Goal: Information Seeking & Learning: Learn about a topic

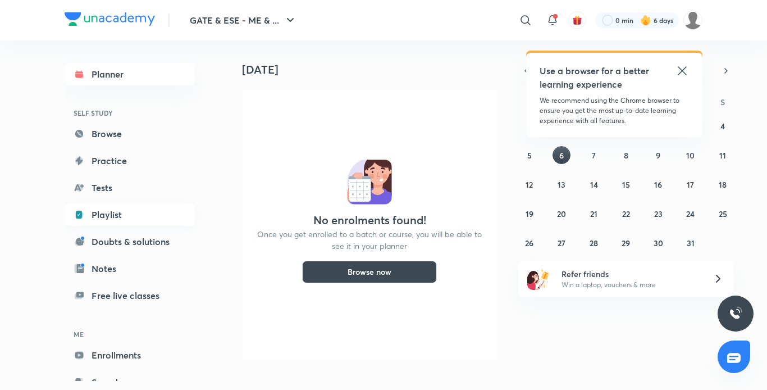
click at [98, 215] on link "Playlist" at bounding box center [130, 214] width 130 height 22
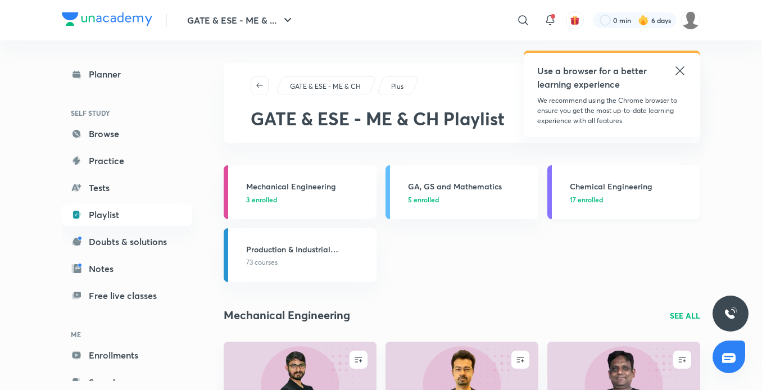
click at [580, 186] on h3 "Chemical Engineering" at bounding box center [632, 186] width 124 height 12
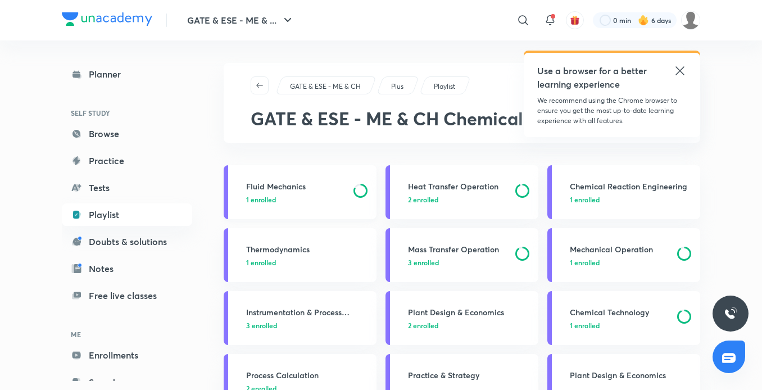
click at [346, 190] on h3 "Fluid Mechanics" at bounding box center [296, 186] width 101 height 12
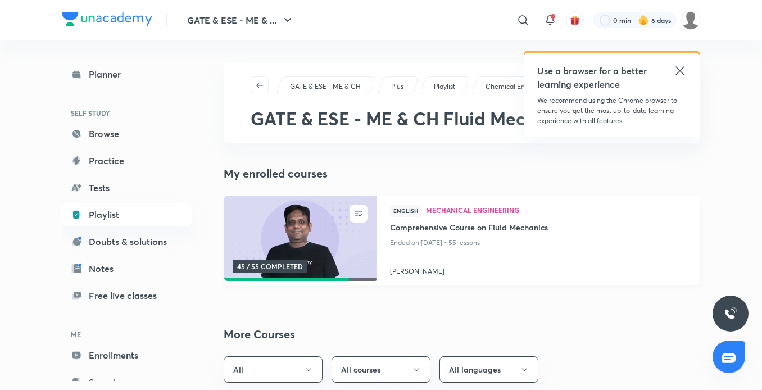
click at [307, 229] on img at bounding box center [300, 238] width 156 height 87
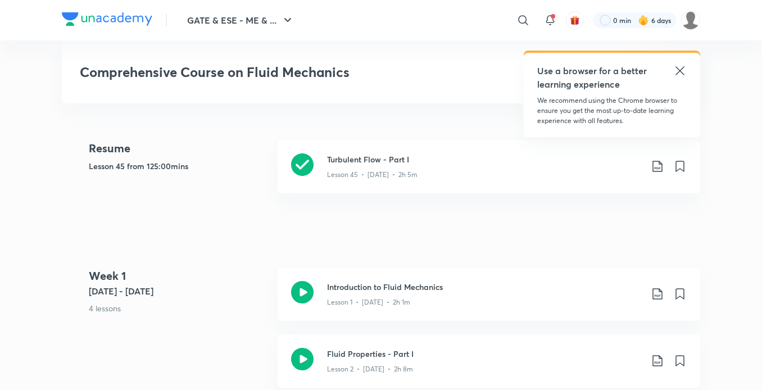
scroll to position [507, 0]
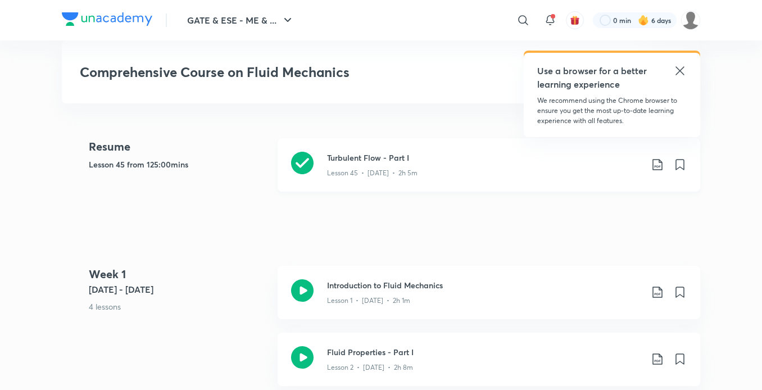
click at [395, 165] on div "Lesson 45 • [DATE] • 2h 5m" at bounding box center [484, 170] width 315 height 15
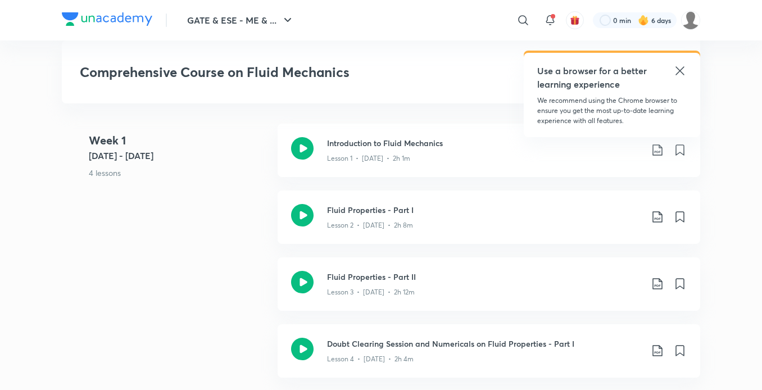
scroll to position [661, 0]
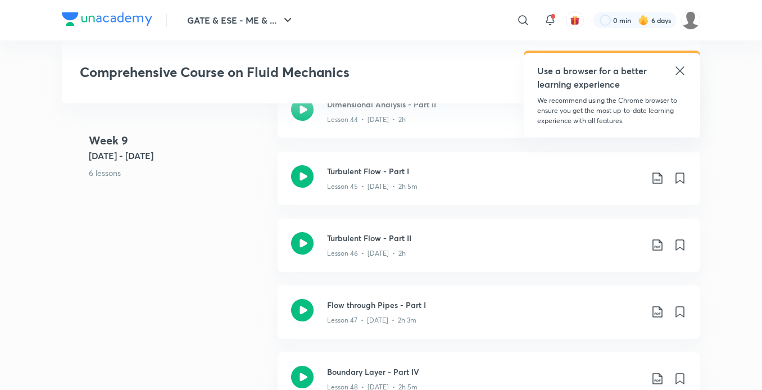
scroll to position [4050, 0]
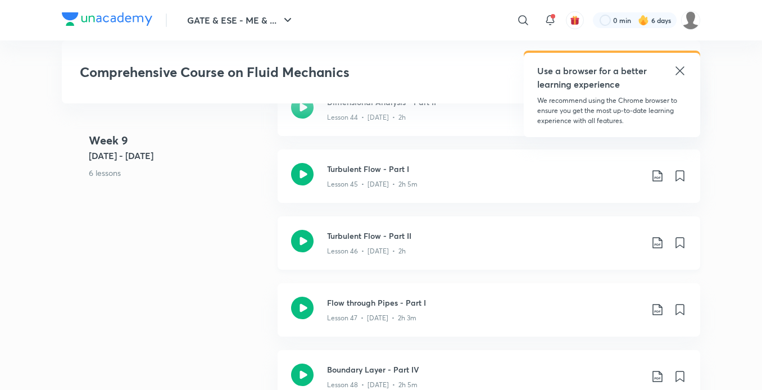
click at [371, 232] on h3 "Turbulent Flow - Part II" at bounding box center [484, 236] width 315 height 12
